Goal: Task Accomplishment & Management: Manage account settings

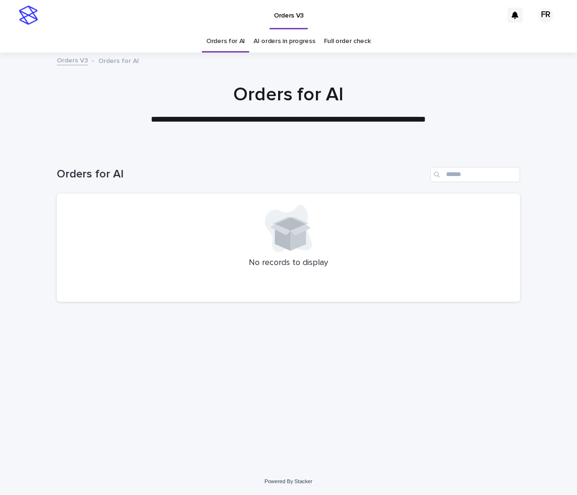
click at [212, 148] on div "Orders for AI" at bounding box center [289, 170] width 464 height 45
click at [120, 163] on div "Orders for AI" at bounding box center [289, 170] width 464 height 45
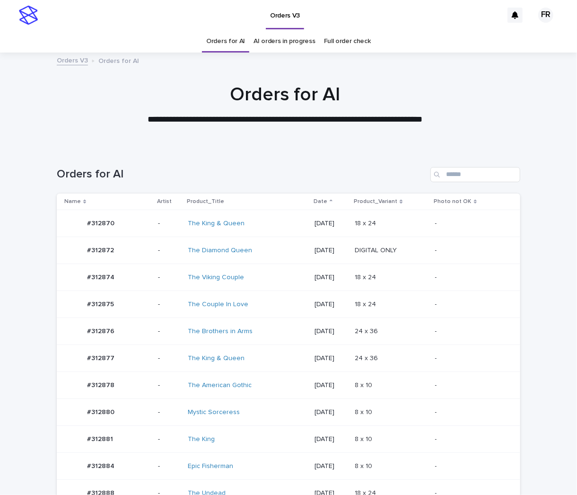
click at [377, 299] on p "18 x 24" at bounding box center [366, 304] width 23 height 10
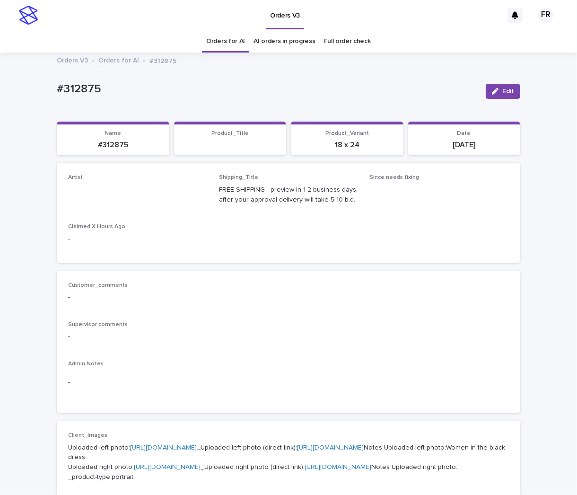
click at [492, 94] on button "Edit" at bounding box center [503, 91] width 35 height 15
click at [116, 190] on div "Select..." at bounding box center [138, 194] width 140 height 19
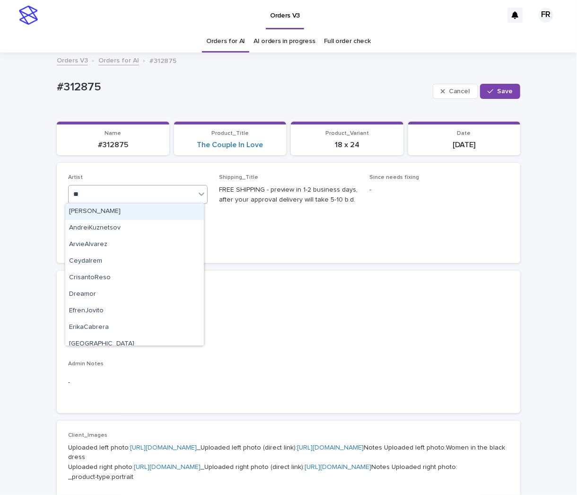
type input "***"
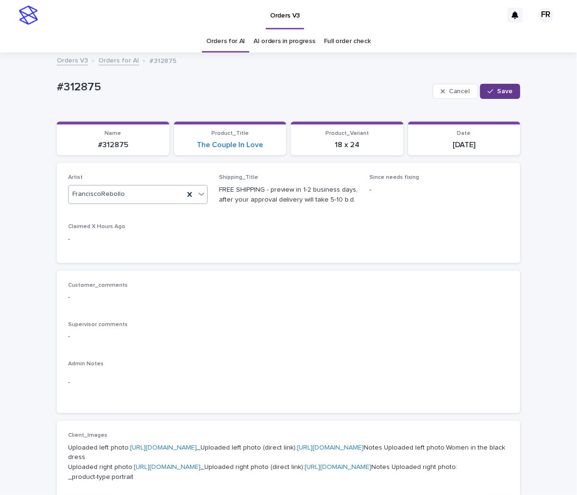
click at [497, 91] on span "Save" at bounding box center [505, 91] width 16 height 7
click at [123, 142] on p "#312875" at bounding box center [112, 145] width 101 height 9
click at [116, 146] on p "#312875" at bounding box center [112, 145] width 101 height 9
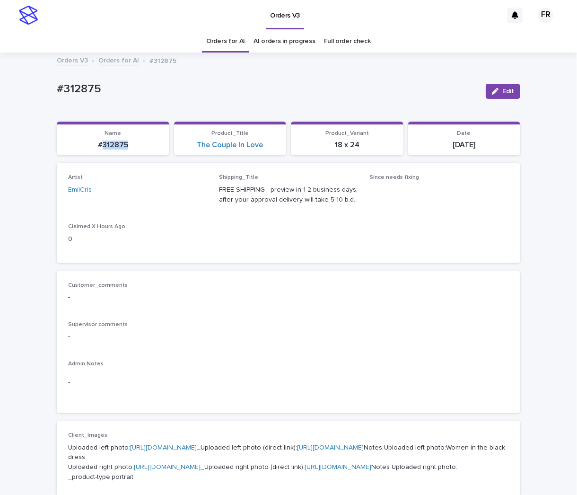
copy p "312875"
click at [133, 188] on div "EmilCris" at bounding box center [138, 190] width 140 height 10
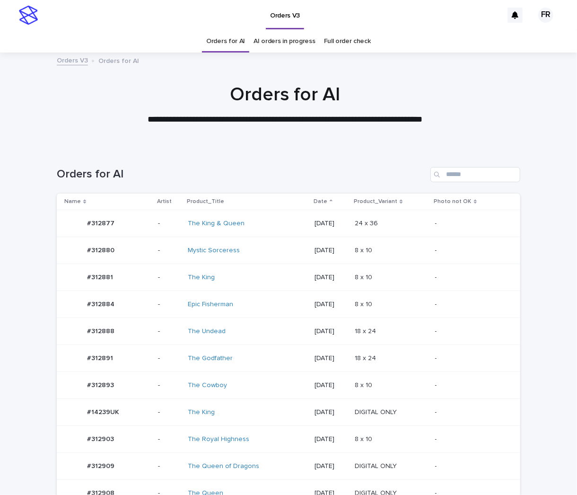
click at [216, 38] on link "Orders for AI" at bounding box center [225, 41] width 39 height 22
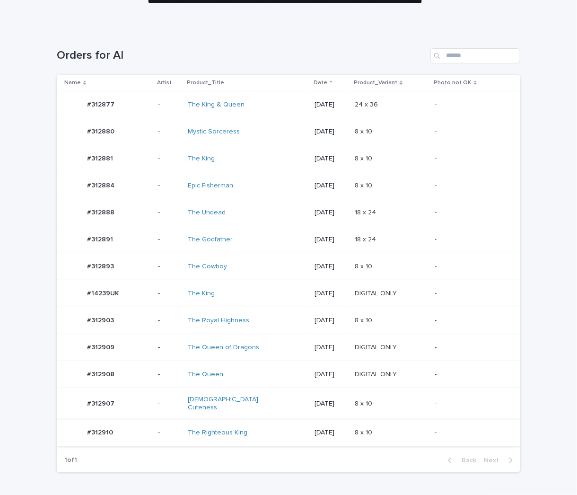
scroll to position [170, 0]
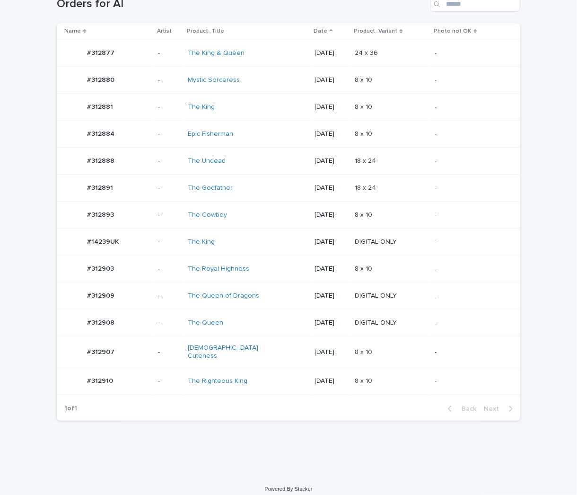
click at [400, 382] on td "8 x 10 8 x 10" at bounding box center [391, 381] width 80 height 27
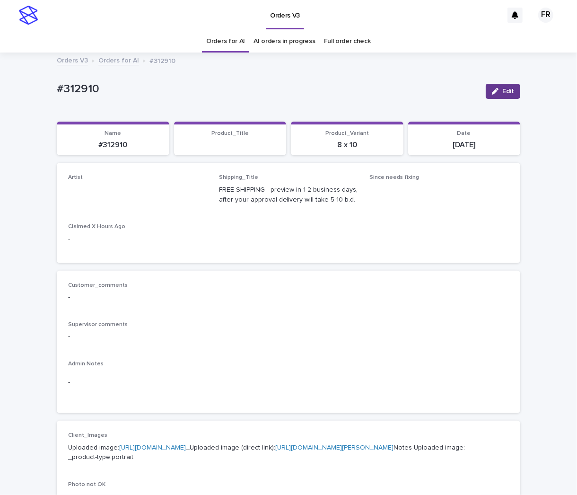
click at [492, 93] on icon "button" at bounding box center [495, 91] width 7 height 7
click at [120, 200] on div "Select..." at bounding box center [138, 194] width 140 height 19
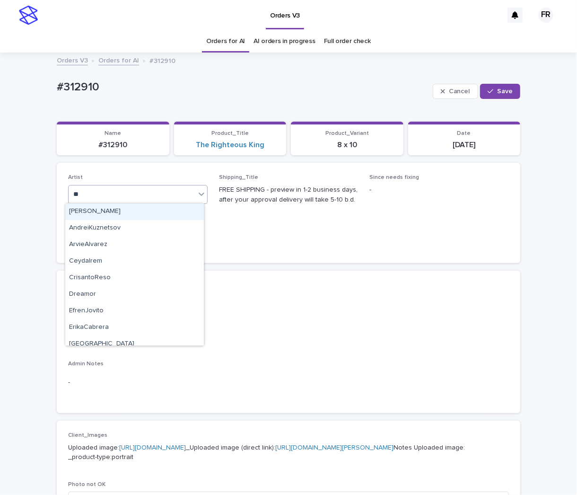
type input "***"
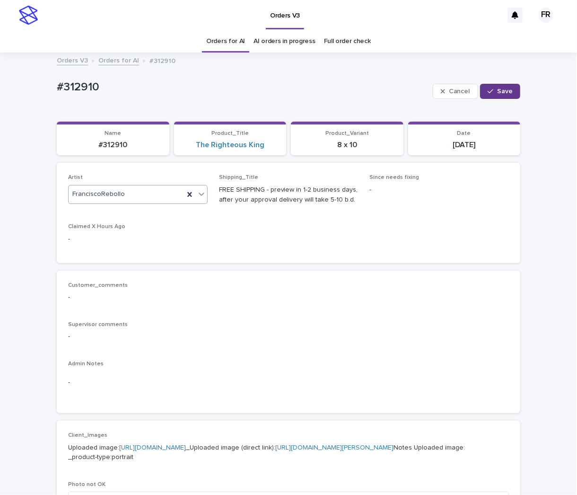
click at [497, 88] on span "Save" at bounding box center [505, 91] width 16 height 7
click at [107, 145] on p "#312910" at bounding box center [112, 145] width 101 height 9
copy p "312910"
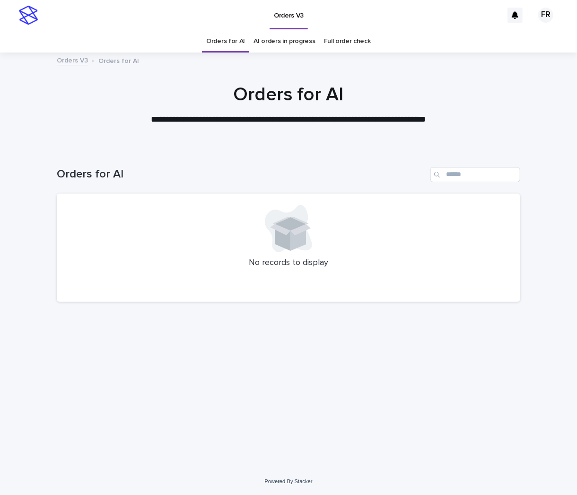
click at [224, 44] on link "Orders for AI" at bounding box center [225, 41] width 39 height 22
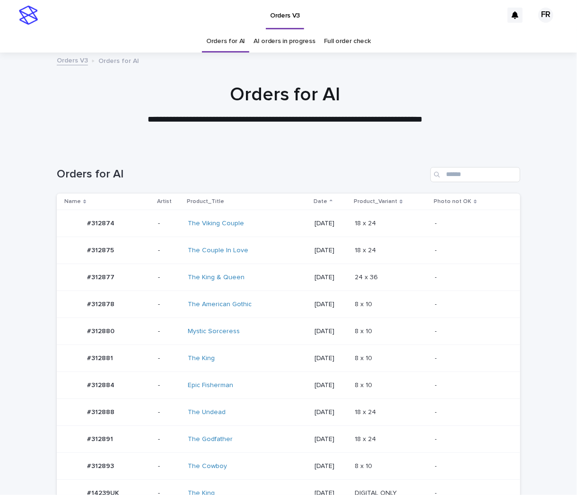
click at [224, 44] on link "Orders for AI" at bounding box center [225, 41] width 39 height 22
click at [370, 394] on td "8 x 10 8 x 10" at bounding box center [391, 385] width 80 height 27
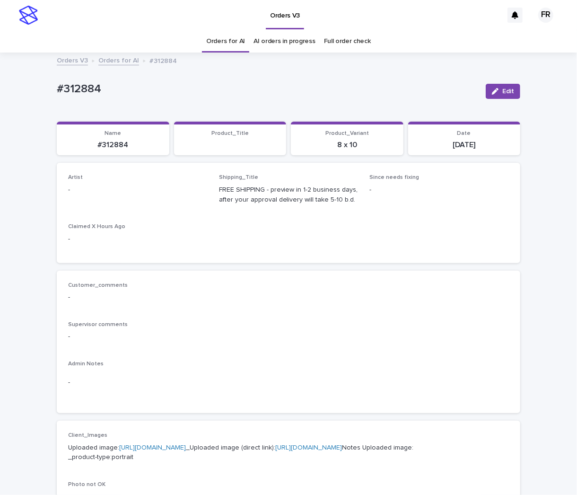
click at [495, 84] on div "Edit" at bounding box center [501, 91] width 38 height 15
click at [142, 191] on p "-" at bounding box center [138, 190] width 140 height 10
click at [491, 96] on button "Edit" at bounding box center [503, 91] width 35 height 15
click at [139, 197] on div "Select..." at bounding box center [132, 194] width 127 height 16
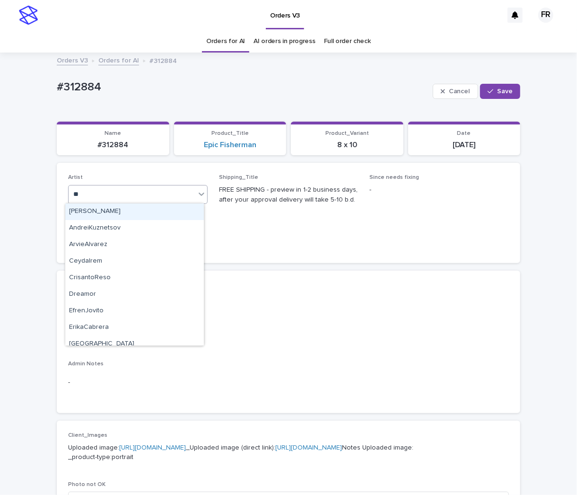
type input "***"
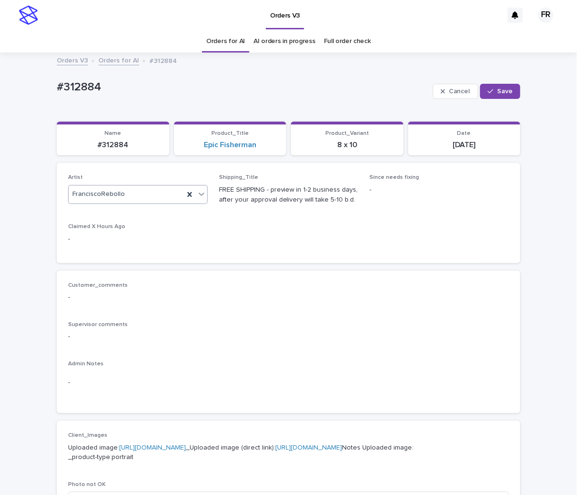
click at [505, 99] on div "Cancel Save" at bounding box center [477, 91] width 88 height 38
click at [492, 92] on div "button" at bounding box center [492, 91] width 9 height 7
click at [117, 145] on p "#312884" at bounding box center [112, 145] width 101 height 9
copy p "312884"
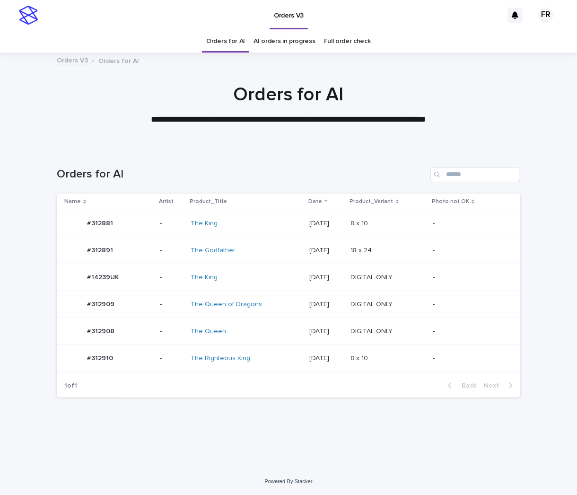
click at [346, 322] on td "[DATE]" at bounding box center [326, 331] width 41 height 27
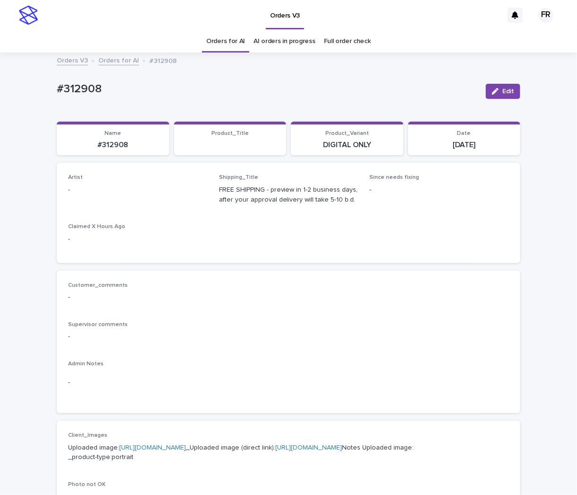
click at [505, 83] on div "Edit" at bounding box center [501, 91] width 38 height 38
click at [505, 88] on span "Edit" at bounding box center [508, 91] width 12 height 7
click at [124, 188] on div "Select..." at bounding box center [132, 194] width 127 height 16
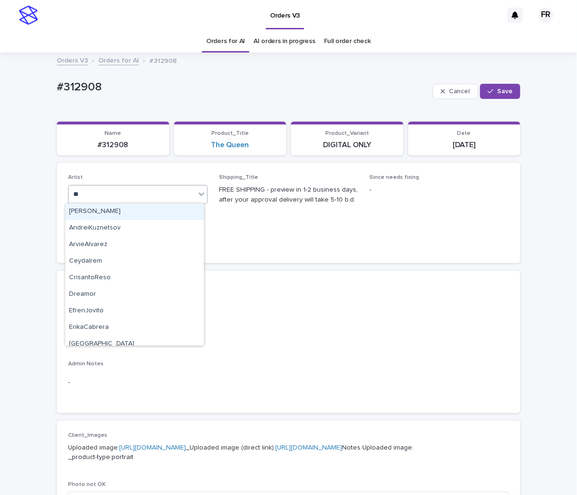
type input "***"
click at [105, 212] on div "FranciscoRebollo" at bounding box center [134, 211] width 139 height 17
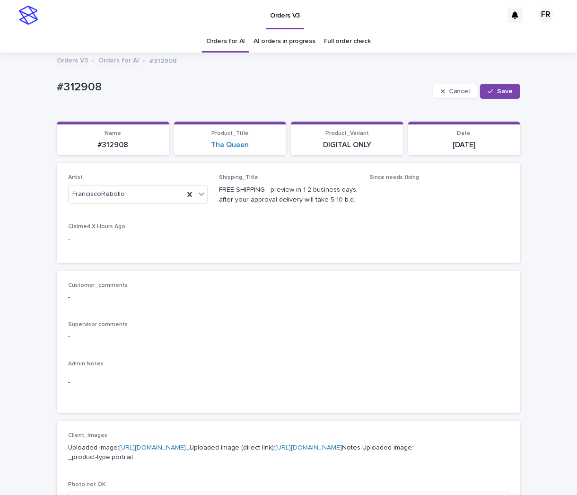
click at [514, 82] on div "Cancel Save" at bounding box center [477, 91] width 88 height 38
click at [509, 88] on button "Save" at bounding box center [500, 91] width 40 height 15
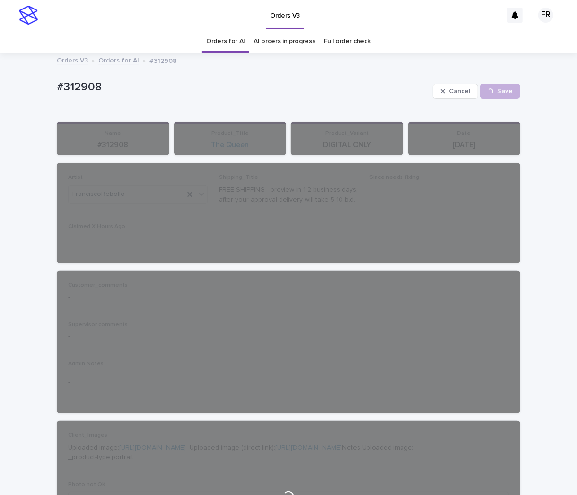
drag, startPoint x: 246, startPoint y: 98, endPoint x: 239, endPoint y: 99, distance: 6.7
click at [246, 98] on div "#312908" at bounding box center [243, 90] width 372 height 21
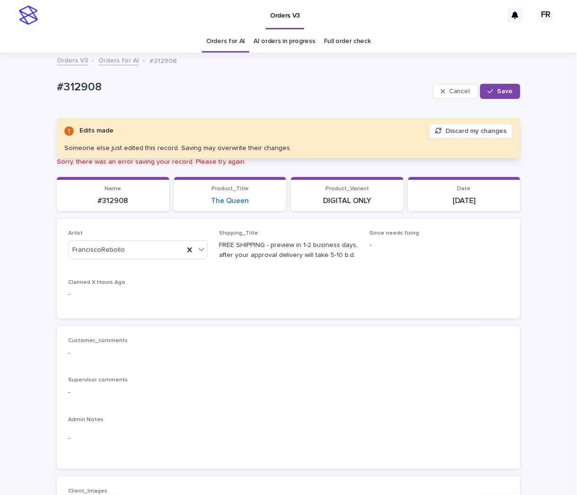
click at [447, 92] on button "Cancel" at bounding box center [455, 91] width 45 height 15
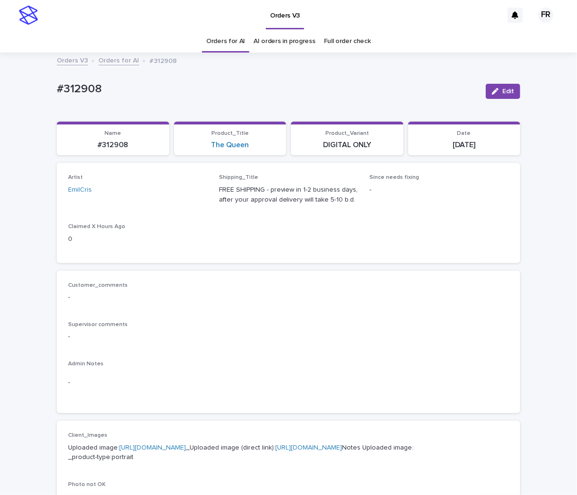
click at [116, 145] on p "#312908" at bounding box center [112, 145] width 101 height 9
click at [117, 143] on p "#312908" at bounding box center [112, 145] width 101 height 9
copy p "312908"
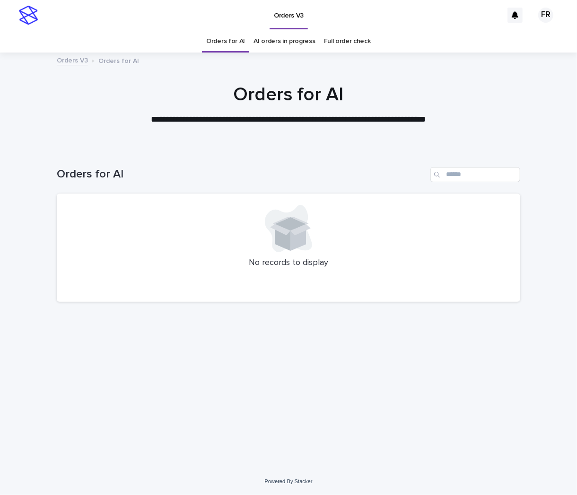
click at [229, 44] on link "Orders for AI" at bounding box center [225, 41] width 39 height 22
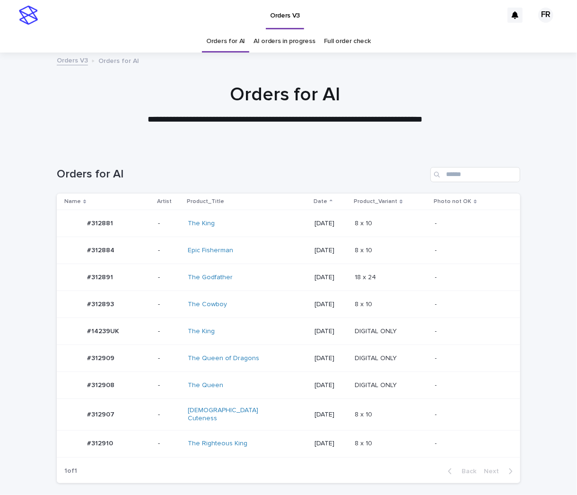
click at [229, 44] on link "Orders for AI" at bounding box center [225, 41] width 39 height 22
click at [382, 345] on td "DIGITAL ONLY DIGITAL ONLY" at bounding box center [391, 358] width 80 height 27
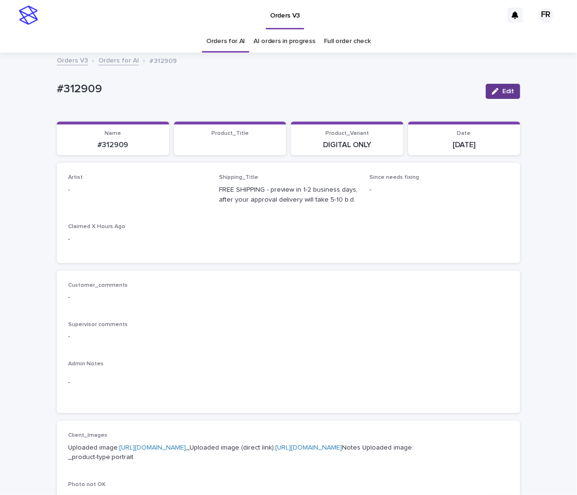
click at [494, 88] on icon "button" at bounding box center [495, 91] width 7 height 7
click at [137, 184] on div "Artist Select..." at bounding box center [138, 192] width 140 height 37
drag, startPoint x: 137, startPoint y: 184, endPoint x: 129, endPoint y: 195, distance: 13.8
click at [129, 195] on div "Select..." at bounding box center [132, 194] width 127 height 16
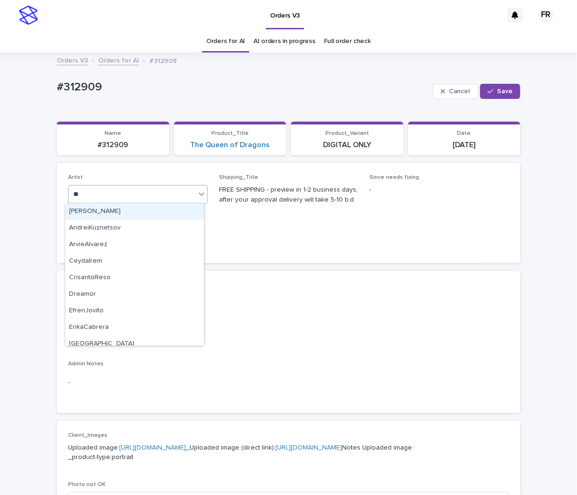
type input "***"
click at [173, 210] on div "FranciscoRebollo" at bounding box center [134, 211] width 139 height 17
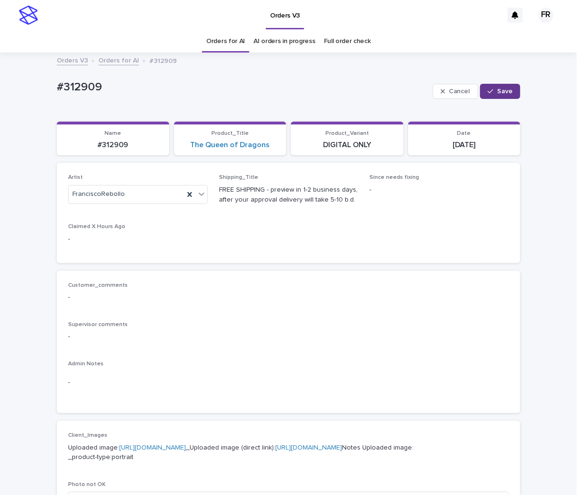
click at [512, 94] on button "Save" at bounding box center [500, 91] width 40 height 15
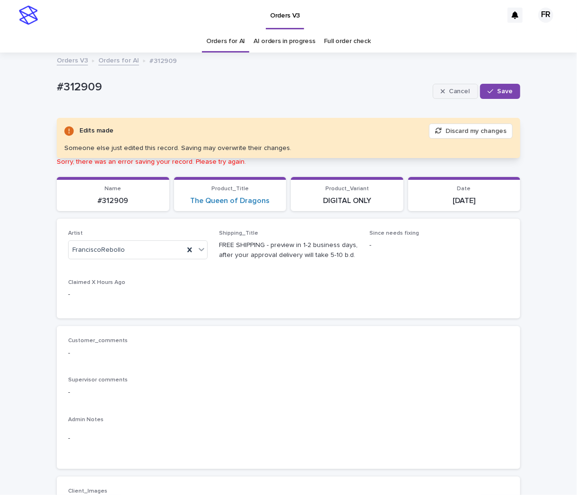
click at [456, 95] on button "Cancel" at bounding box center [455, 91] width 45 height 15
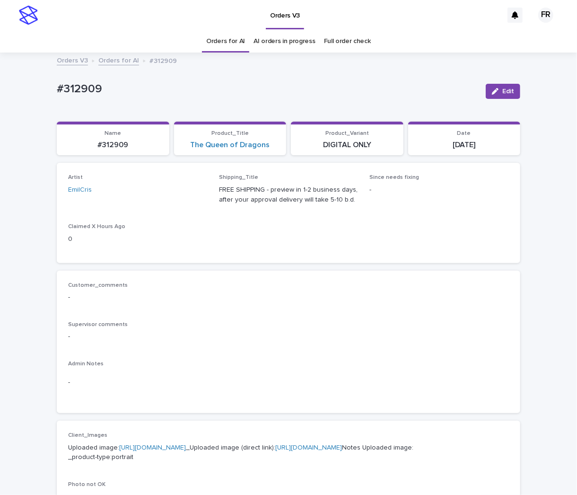
click at [119, 140] on div "#312909" at bounding box center [112, 144] width 101 height 11
copy p "312909"
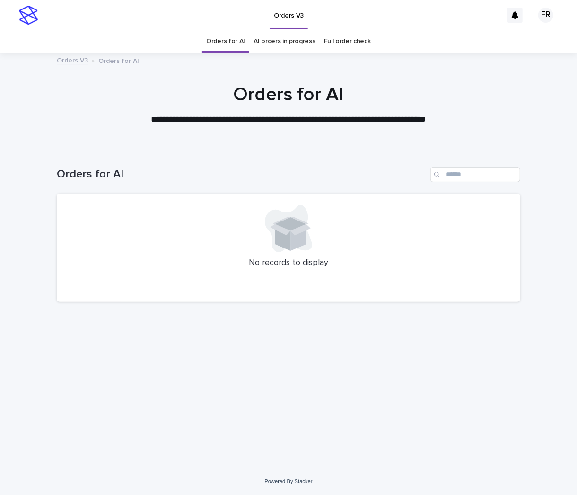
click at [218, 37] on link "Orders for AI" at bounding box center [225, 41] width 39 height 22
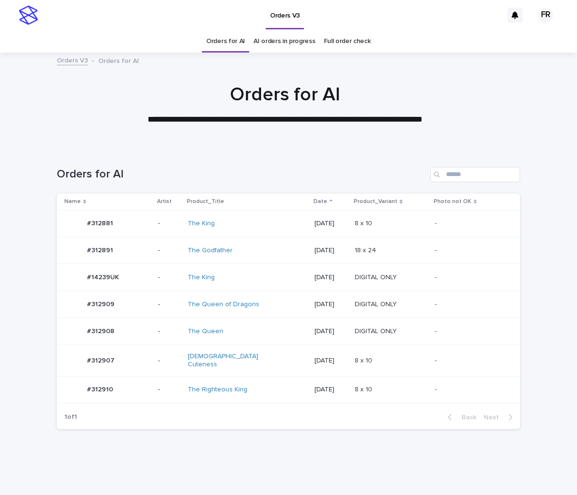
click at [218, 37] on link "Orders for AI" at bounding box center [225, 41] width 39 height 22
click at [223, 46] on link "Orders for AI" at bounding box center [225, 41] width 39 height 22
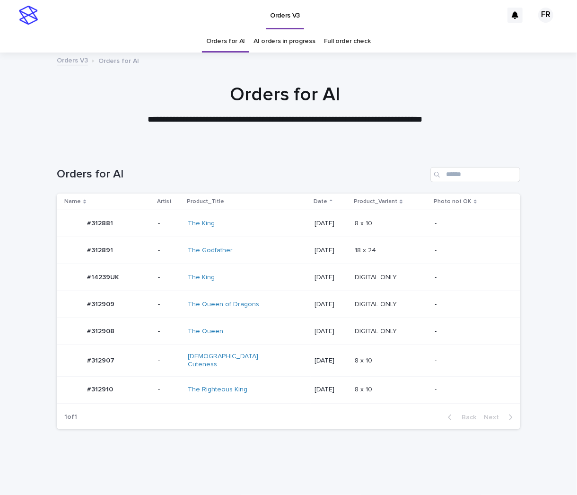
click at [223, 46] on link "Orders for AI" at bounding box center [225, 41] width 39 height 22
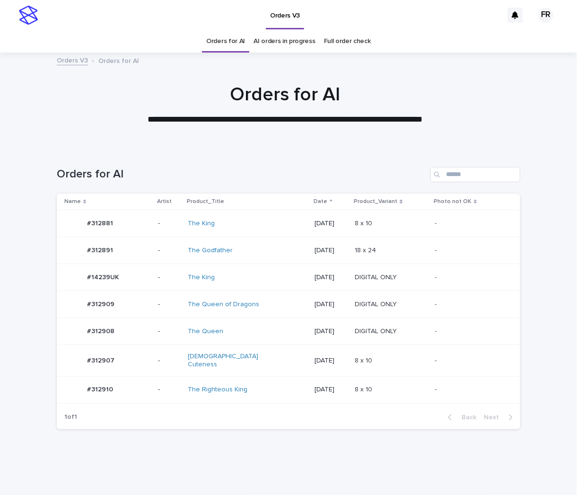
click at [223, 46] on link "Orders for AI" at bounding box center [225, 41] width 39 height 22
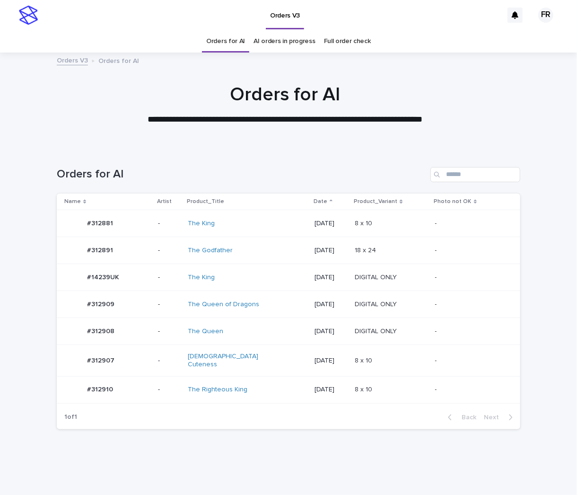
click at [223, 46] on link "Orders for AI" at bounding box center [225, 41] width 39 height 22
click at [262, 266] on td "The King" at bounding box center [247, 277] width 127 height 27
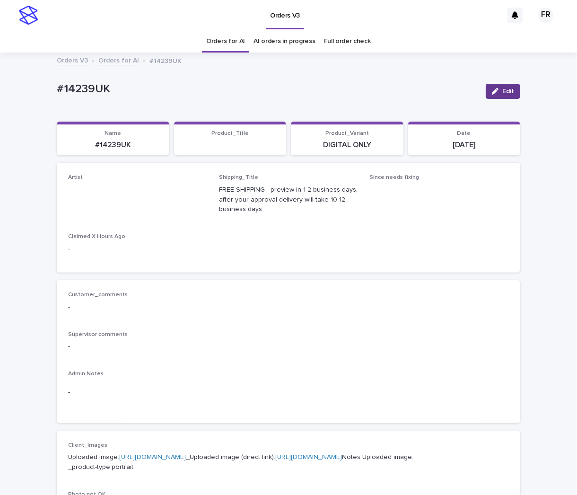
click at [498, 88] on div "button" at bounding box center [497, 91] width 10 height 7
click at [140, 186] on div "Select..." at bounding box center [123, 194] width 108 height 16
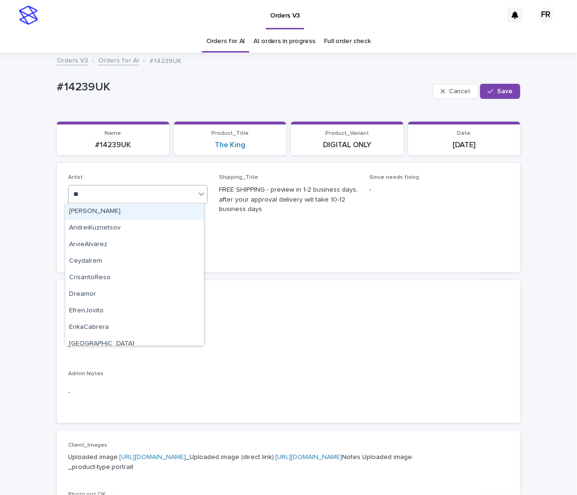
type input "***"
click at [109, 210] on div "FranciscoRebollo" at bounding box center [134, 211] width 139 height 17
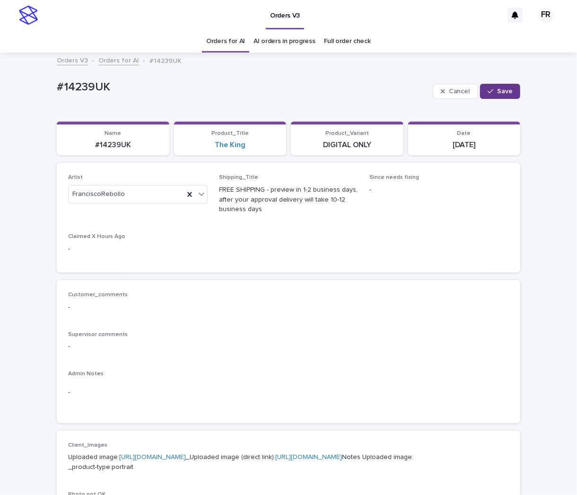
click at [505, 90] on span "Save" at bounding box center [505, 91] width 16 height 7
click at [117, 144] on p "#14239UK" at bounding box center [112, 145] width 101 height 9
copy p "14239UK"
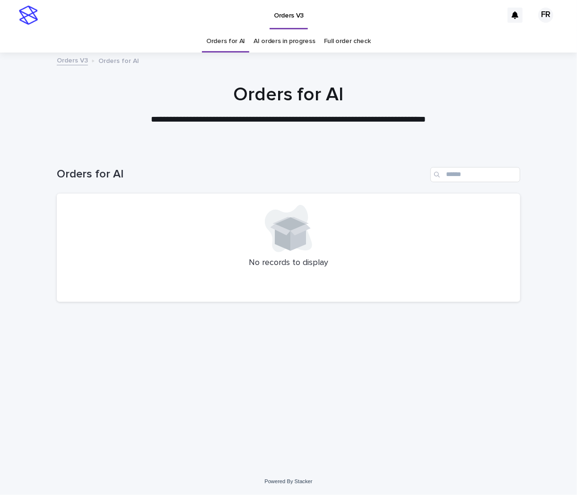
click at [234, 39] on link "Orders for AI" at bounding box center [225, 41] width 39 height 22
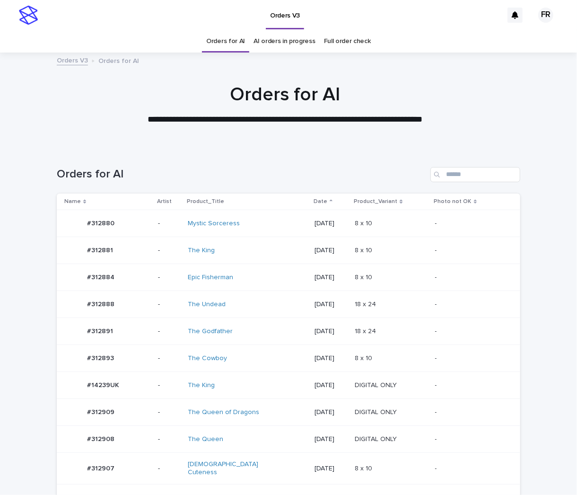
click at [360, 312] on td "18 x 24 18 x 24" at bounding box center [391, 304] width 80 height 27
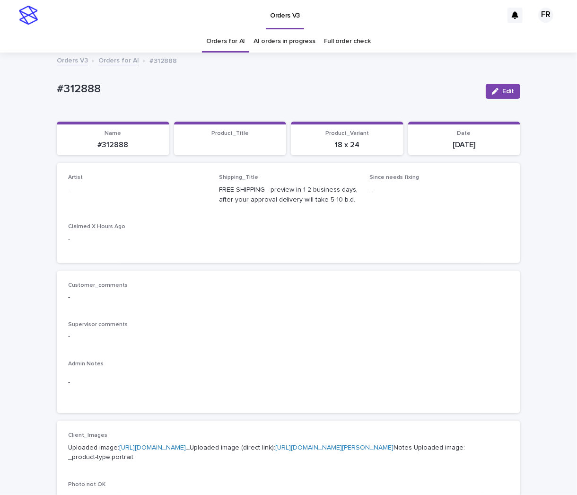
click at [488, 86] on button "Edit" at bounding box center [503, 91] width 35 height 15
click at [103, 191] on div "Select..." at bounding box center [123, 194] width 108 height 16
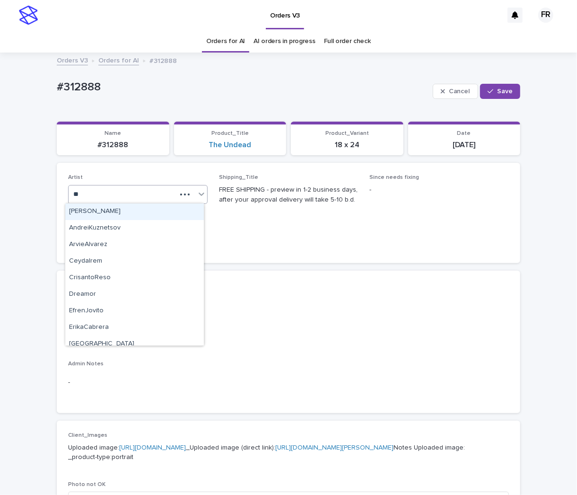
type input "***"
click at [93, 209] on div "FranciscoRebollo" at bounding box center [134, 211] width 139 height 17
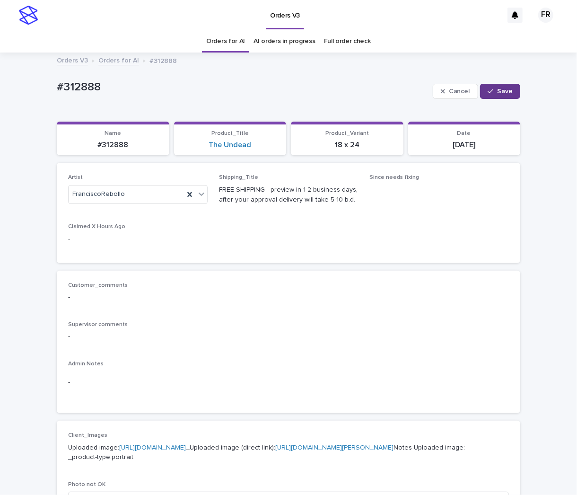
click at [494, 86] on button "Save" at bounding box center [500, 91] width 40 height 15
click at [113, 149] on p "#312888" at bounding box center [112, 145] width 101 height 9
copy p "312888"
